Goal: Transaction & Acquisition: Purchase product/service

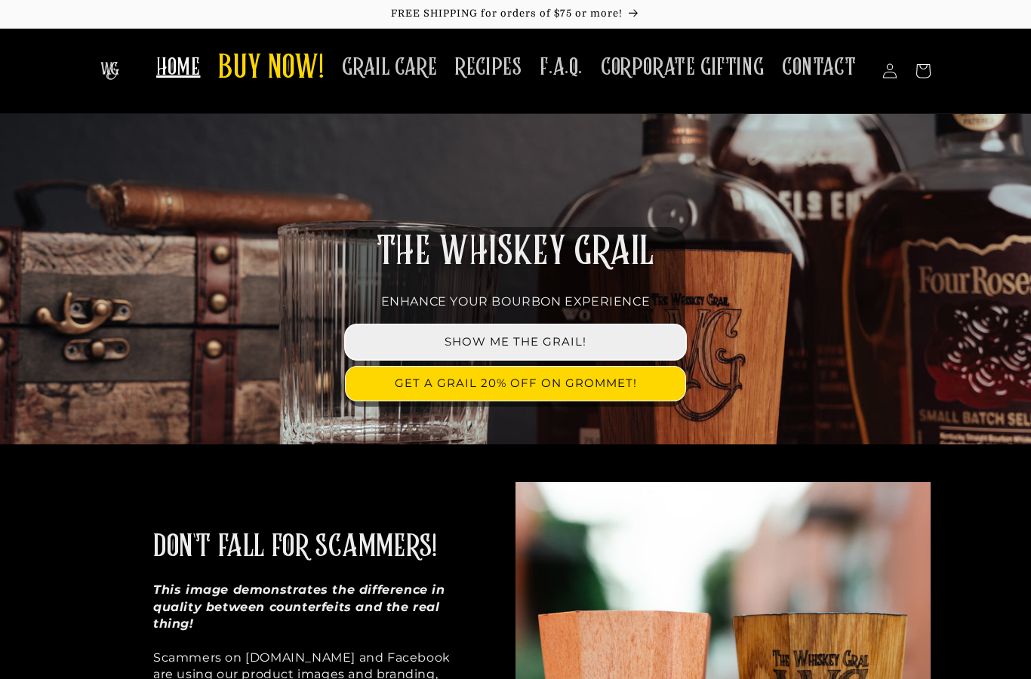
click at [574, 349] on link "SHOW ME THE GRAIL!" at bounding box center [516, 342] width 340 height 34
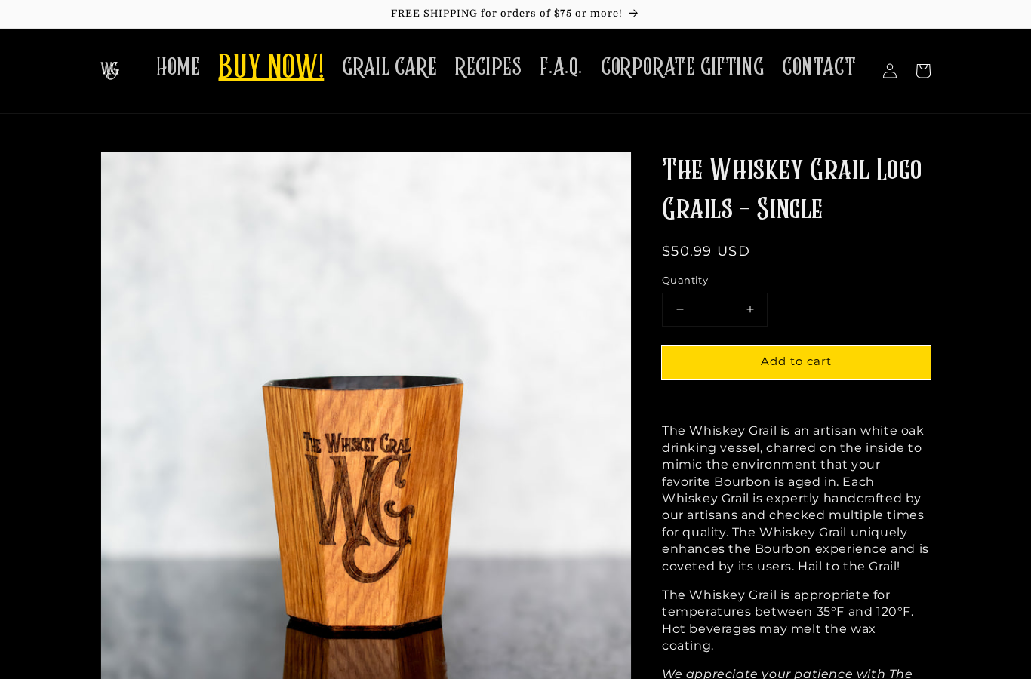
click at [300, 67] on span "BUY NOW!" at bounding box center [271, 69] width 106 height 42
